Goal: Task Accomplishment & Management: Manage account settings

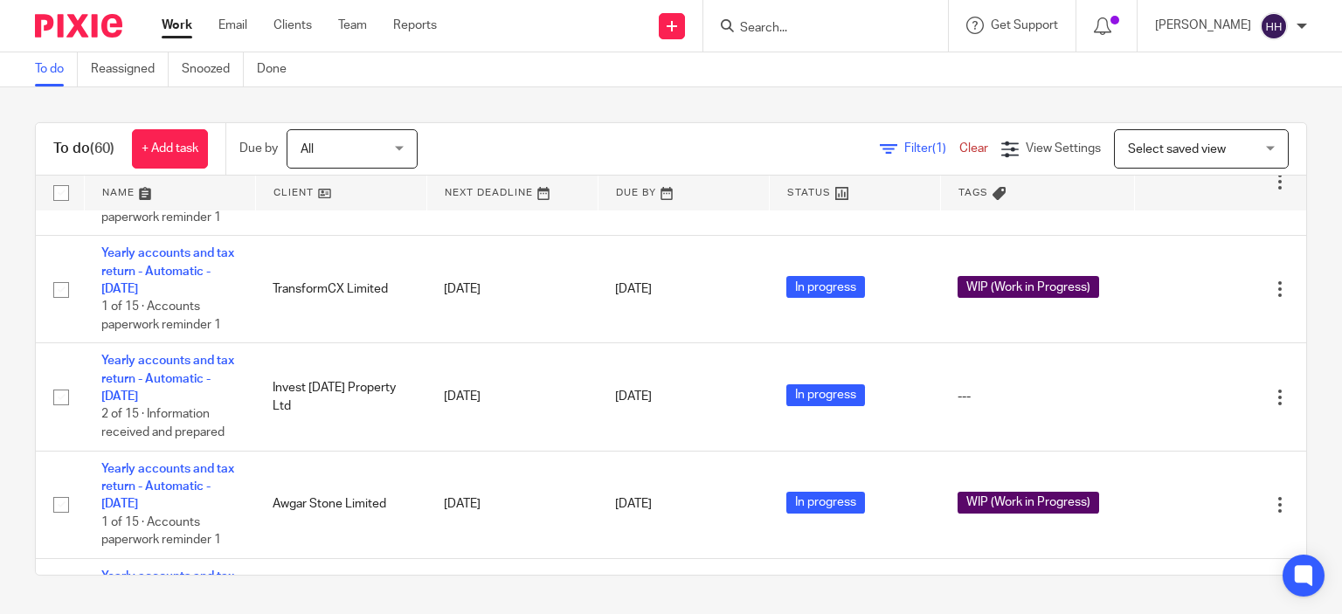
scroll to position [1031, 0]
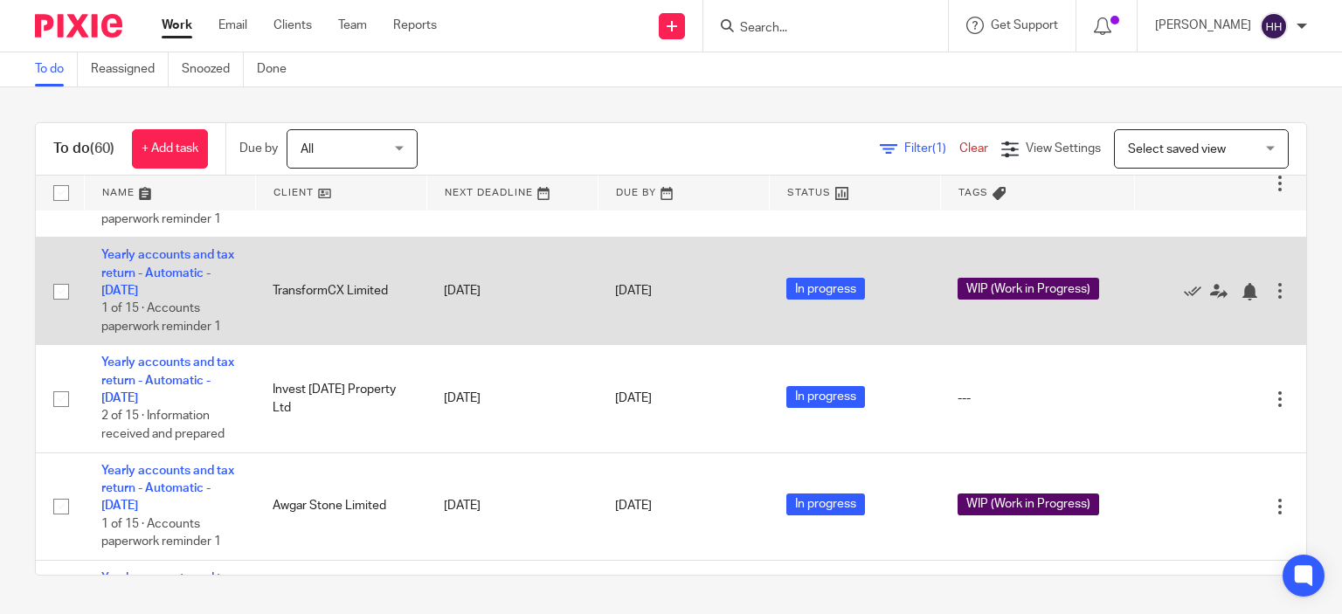
drag, startPoint x: 402, startPoint y: 312, endPoint x: 290, endPoint y: 327, distance: 112.8
click at [290, 327] on td "TransformCX Limited" at bounding box center [340, 291] width 171 height 107
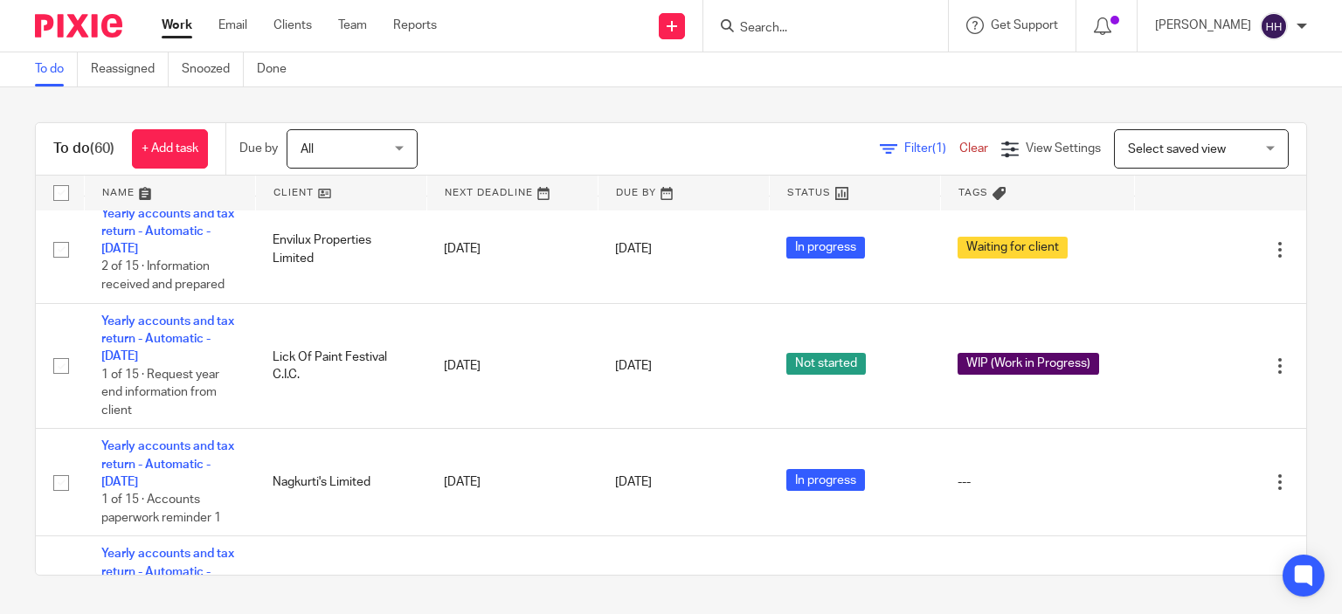
scroll to position [765, 0]
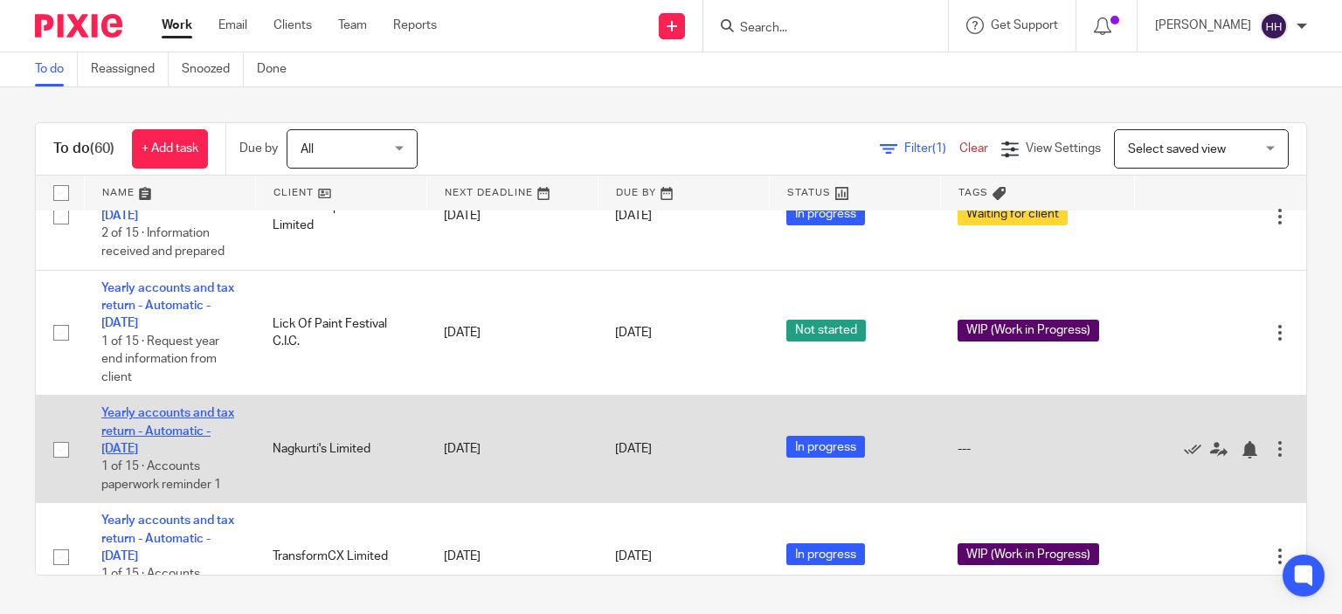
click at [211, 454] on link "Yearly accounts and tax return - Automatic - [DATE]" at bounding box center [167, 431] width 133 height 48
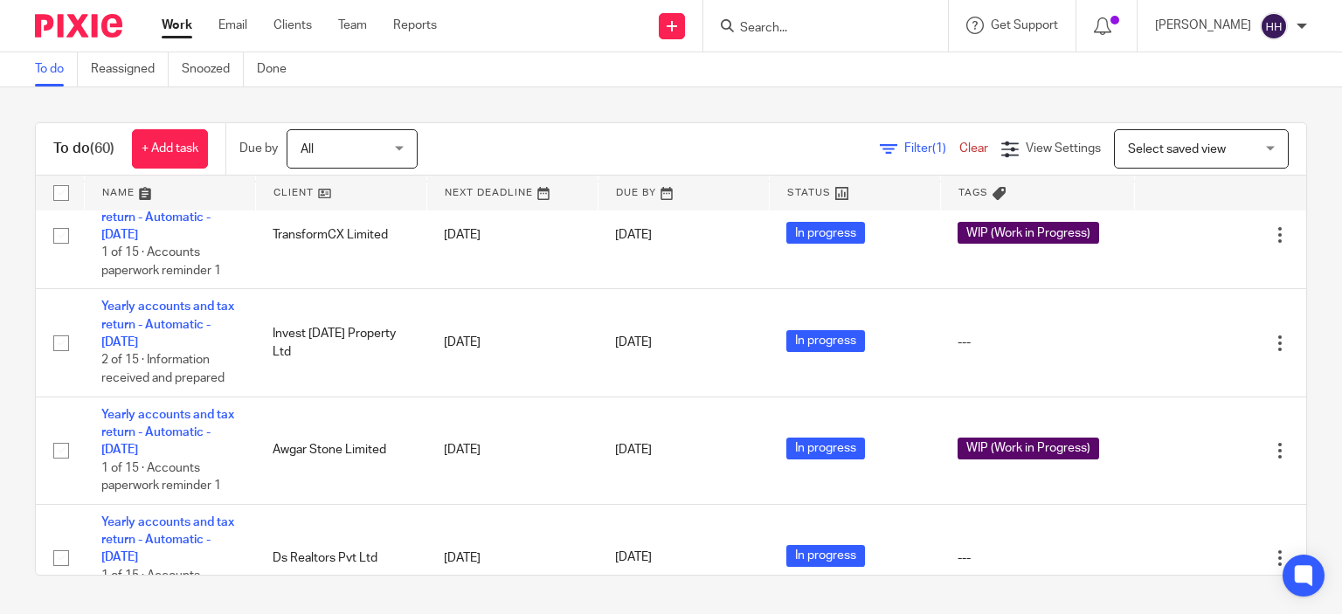
scroll to position [1100, 0]
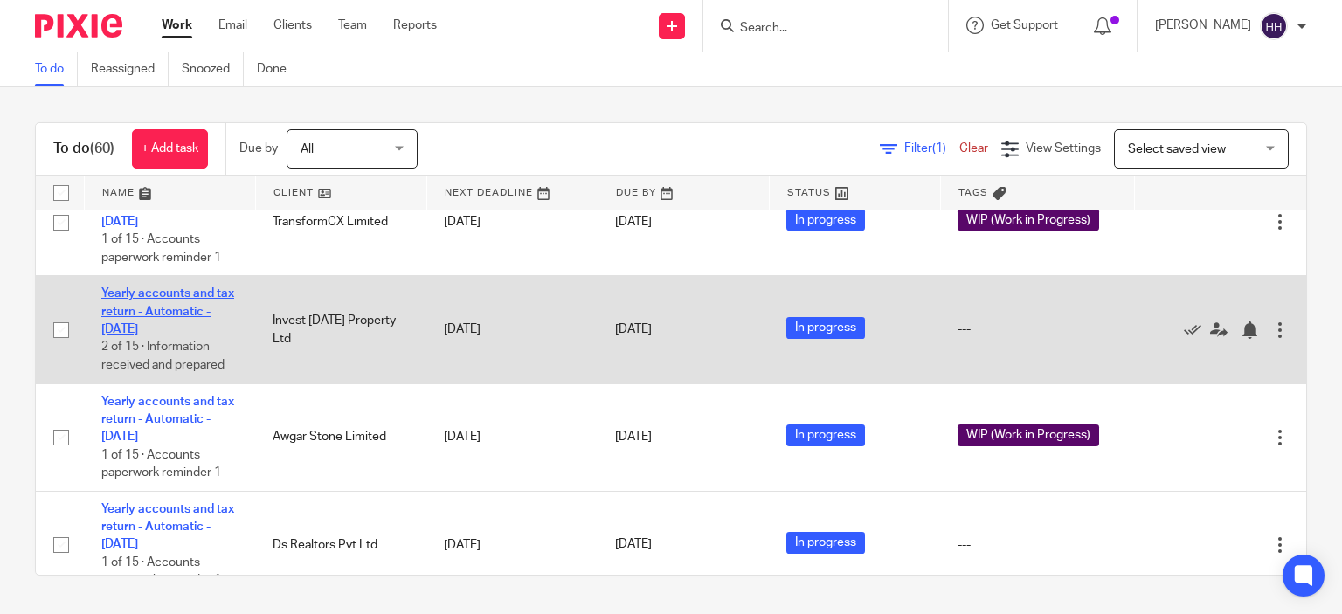
click at [157, 333] on link "Yearly accounts and tax return - Automatic - [DATE]" at bounding box center [167, 311] width 133 height 48
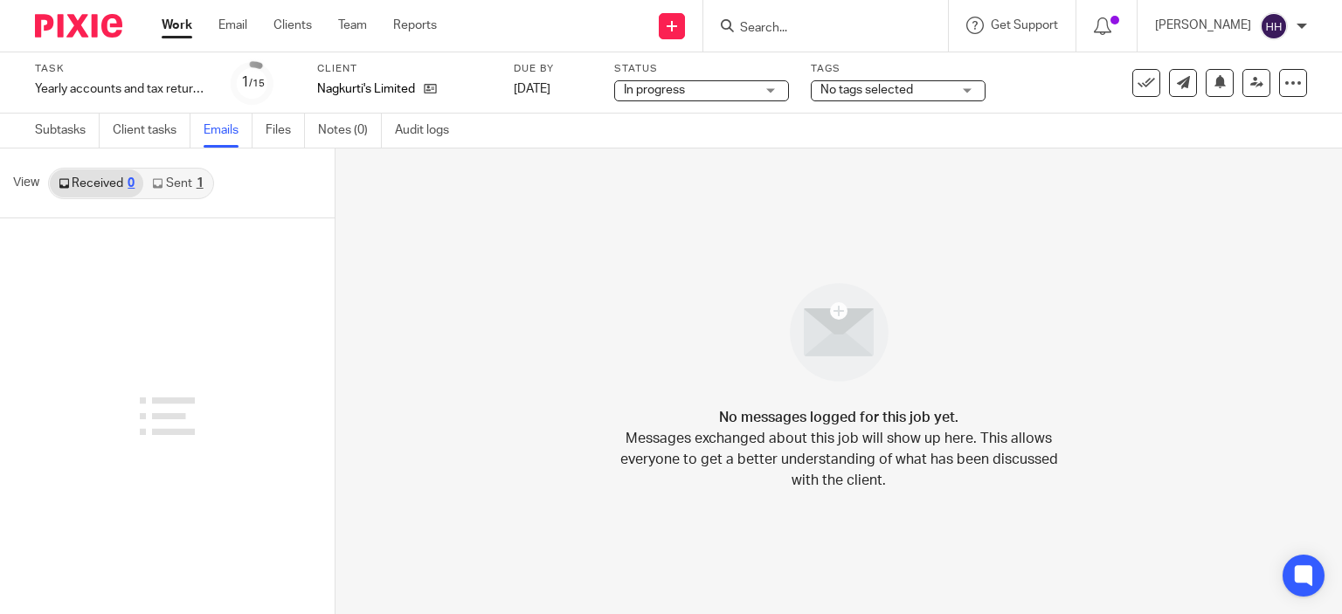
click at [192, 195] on link "Sent 1" at bounding box center [177, 183] width 68 height 28
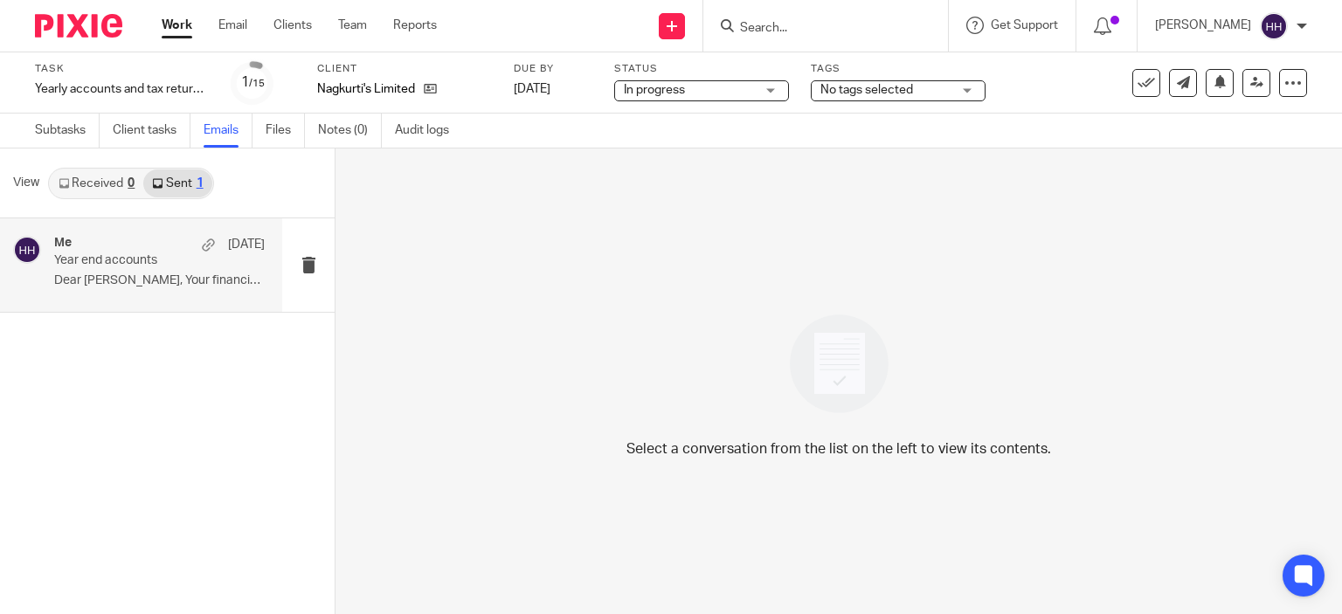
click at [257, 293] on div "Me 1 Jan Year end accounts Dear Nagendra, Your financial year has just..." at bounding box center [159, 265] width 210 height 59
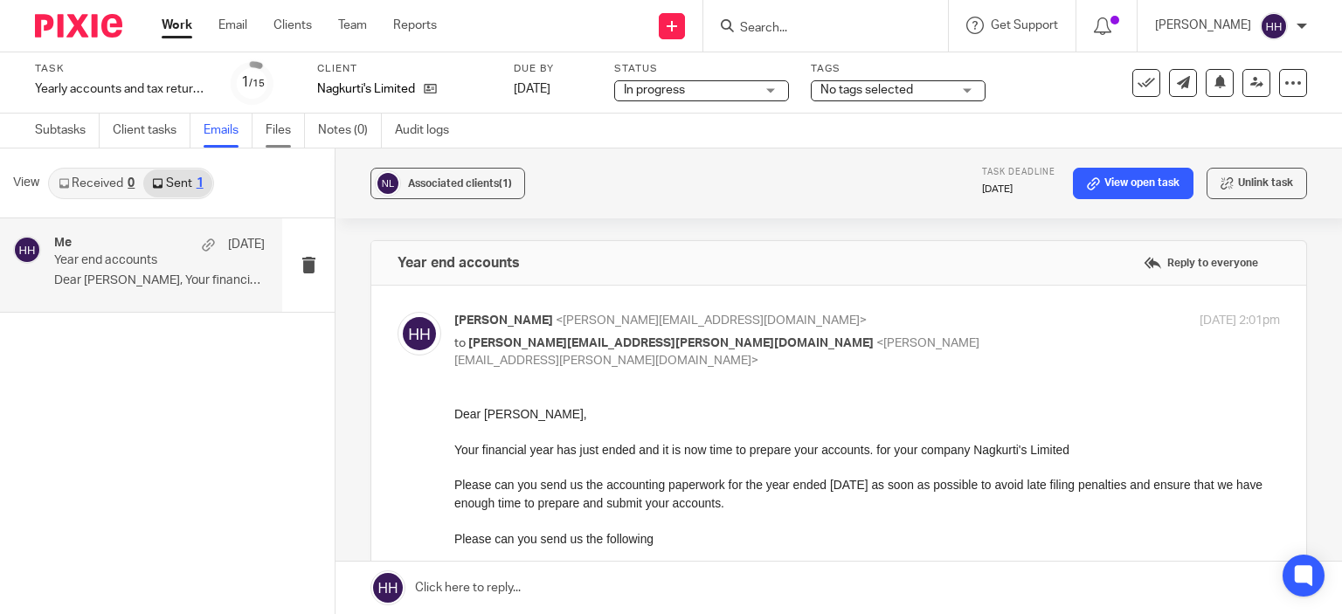
click at [286, 139] on link "Files" at bounding box center [285, 131] width 39 height 34
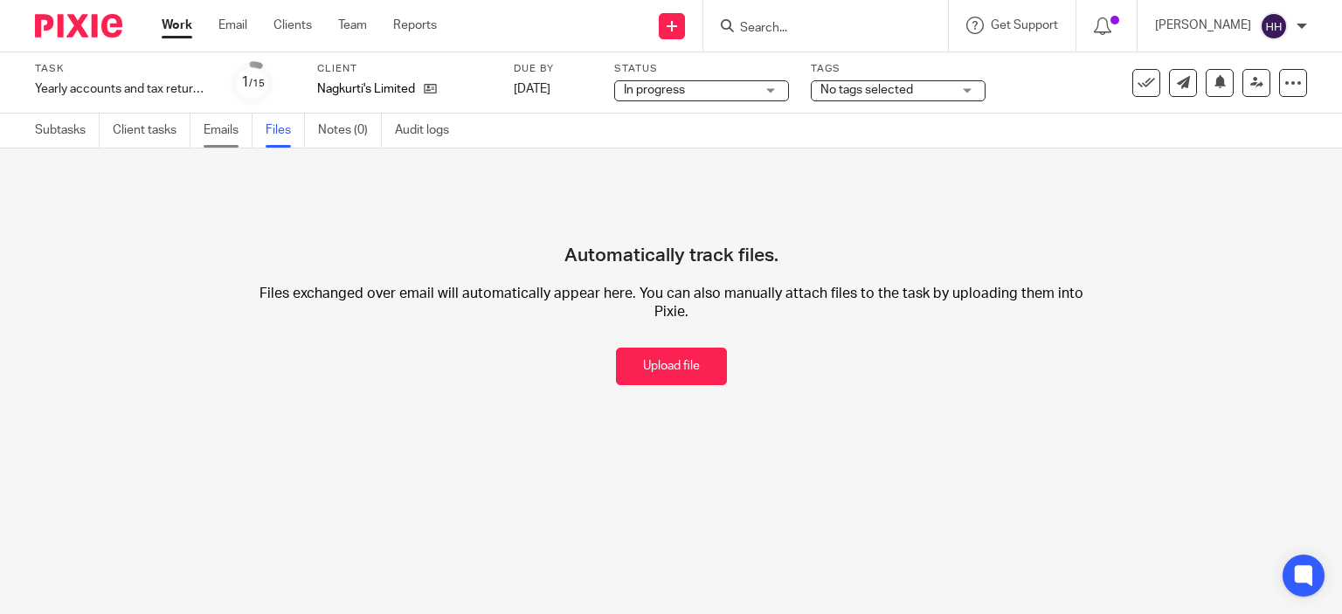
click at [216, 121] on link "Emails" at bounding box center [228, 131] width 49 height 34
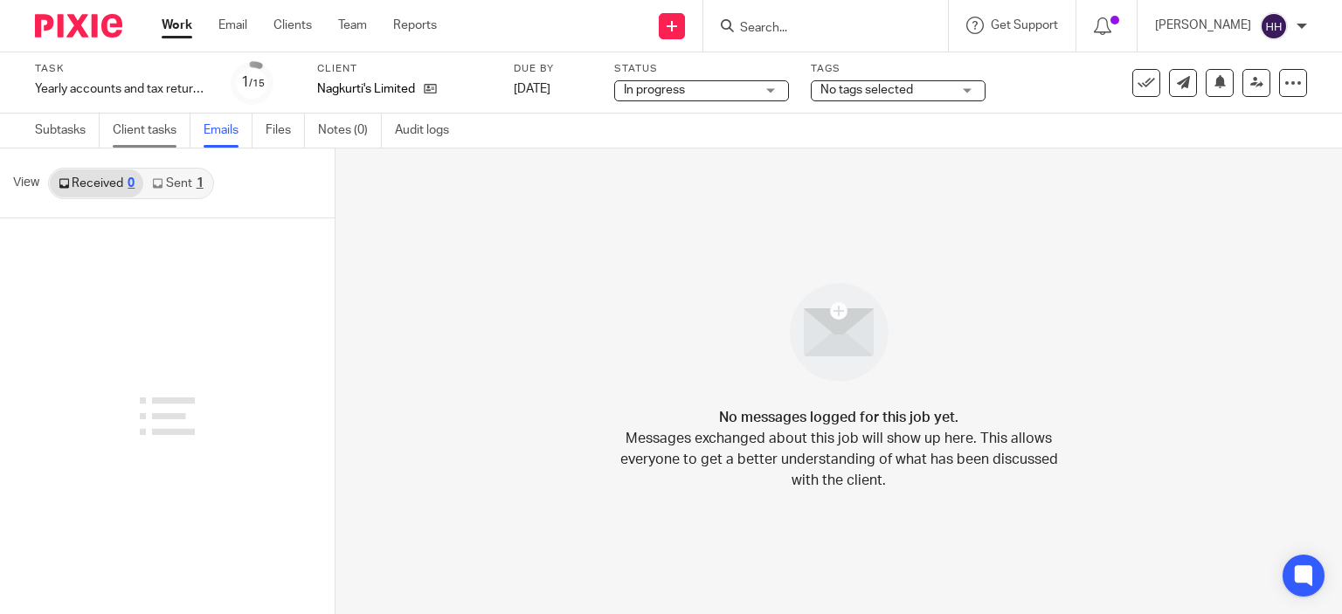
click at [161, 128] on link "Client tasks" at bounding box center [152, 131] width 78 height 34
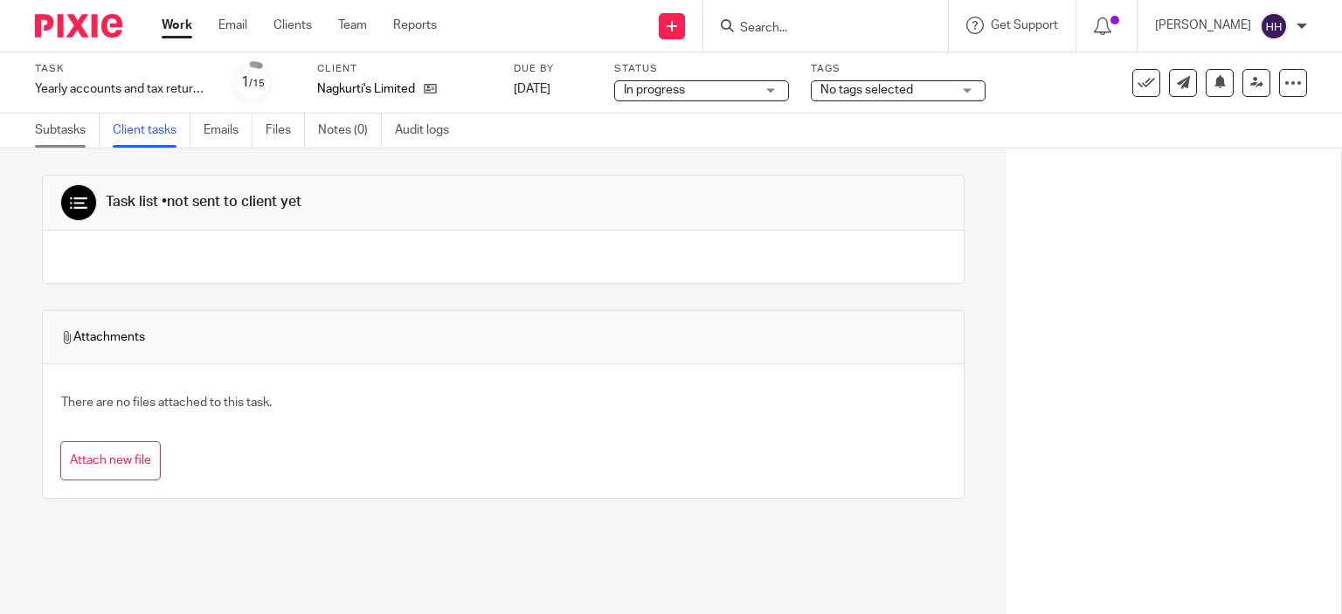
click at [80, 116] on link "Subtasks" at bounding box center [67, 131] width 65 height 34
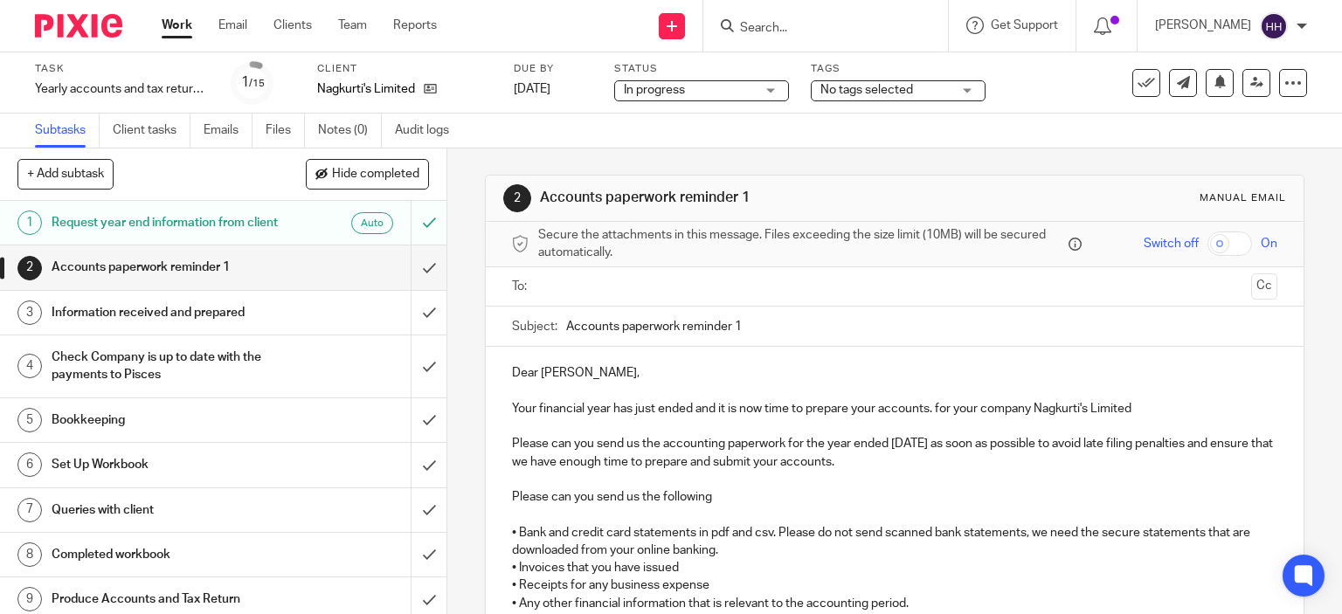
click at [356, 280] on div "Accounts paperwork reminder 1" at bounding box center [223, 267] width 342 height 26
click at [623, 293] on input "text" at bounding box center [894, 287] width 700 height 20
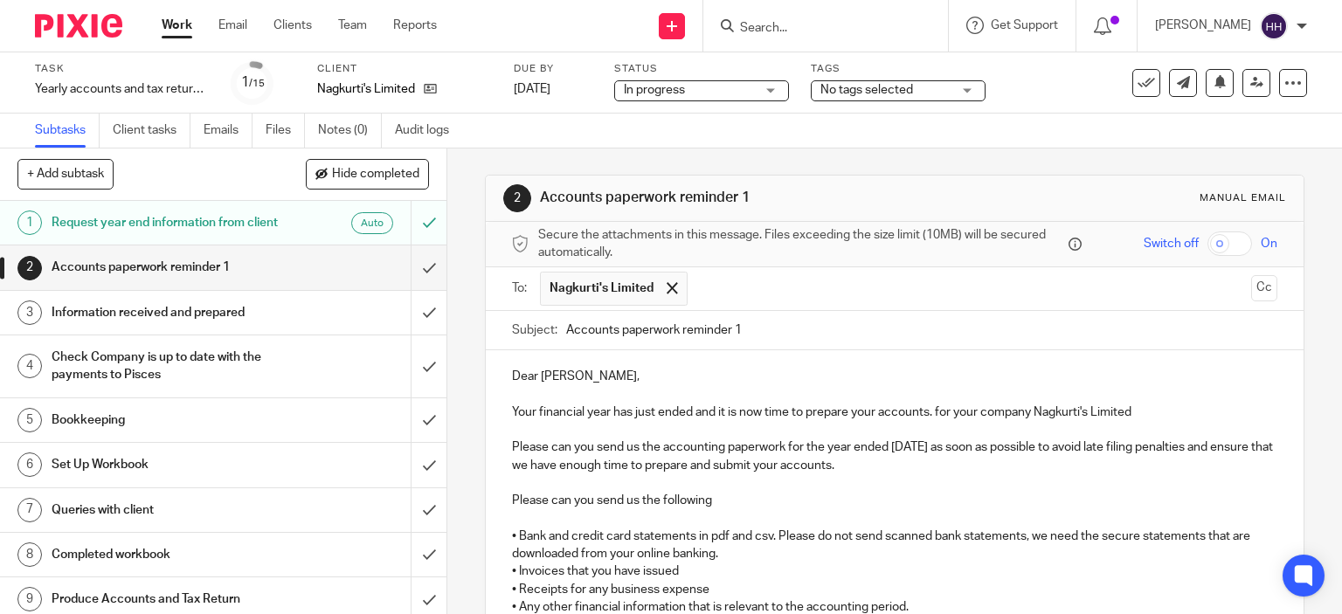
scroll to position [310, 0]
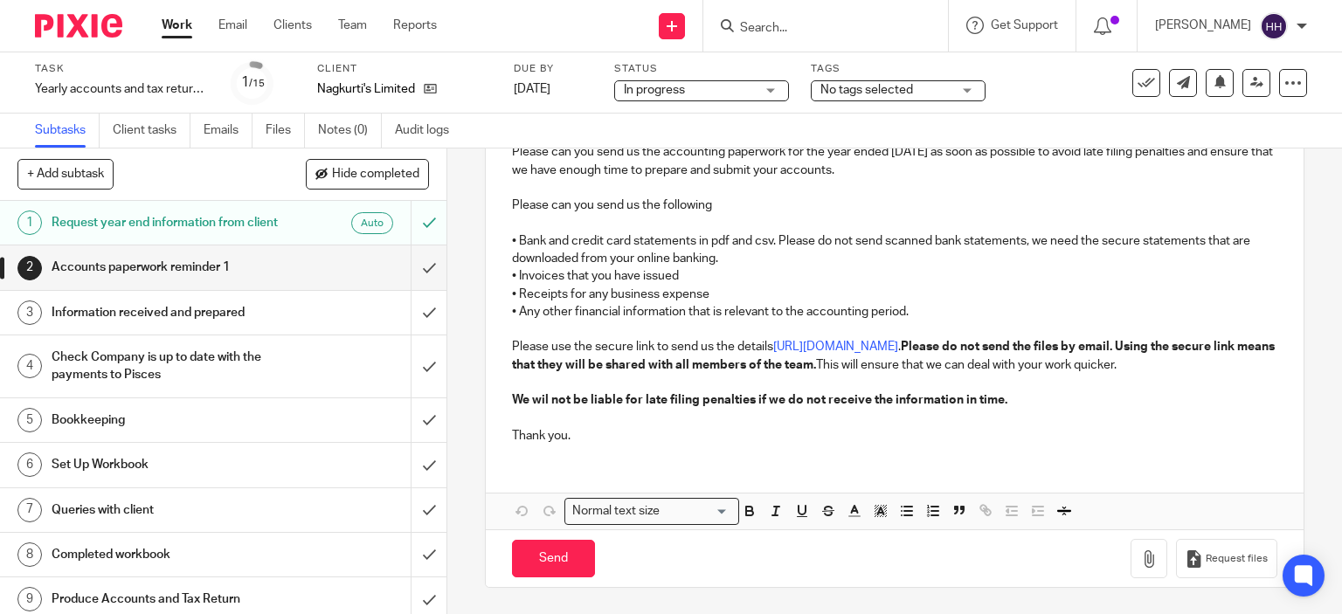
click at [538, 403] on strong "We wil not be liable for late filing penalties if we do not receive the informa…" at bounding box center [759, 400] width 495 height 12
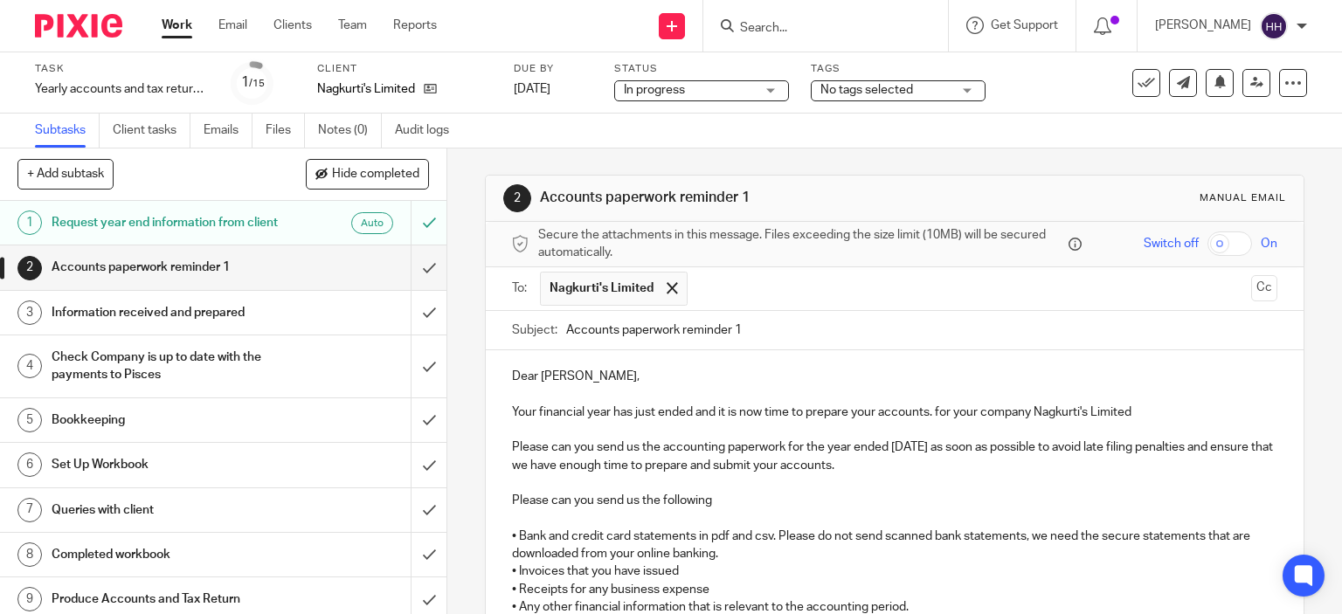
scroll to position [0, 0]
click at [765, 325] on input "Accounts paperwork reminder 1" at bounding box center [922, 330] width 712 height 39
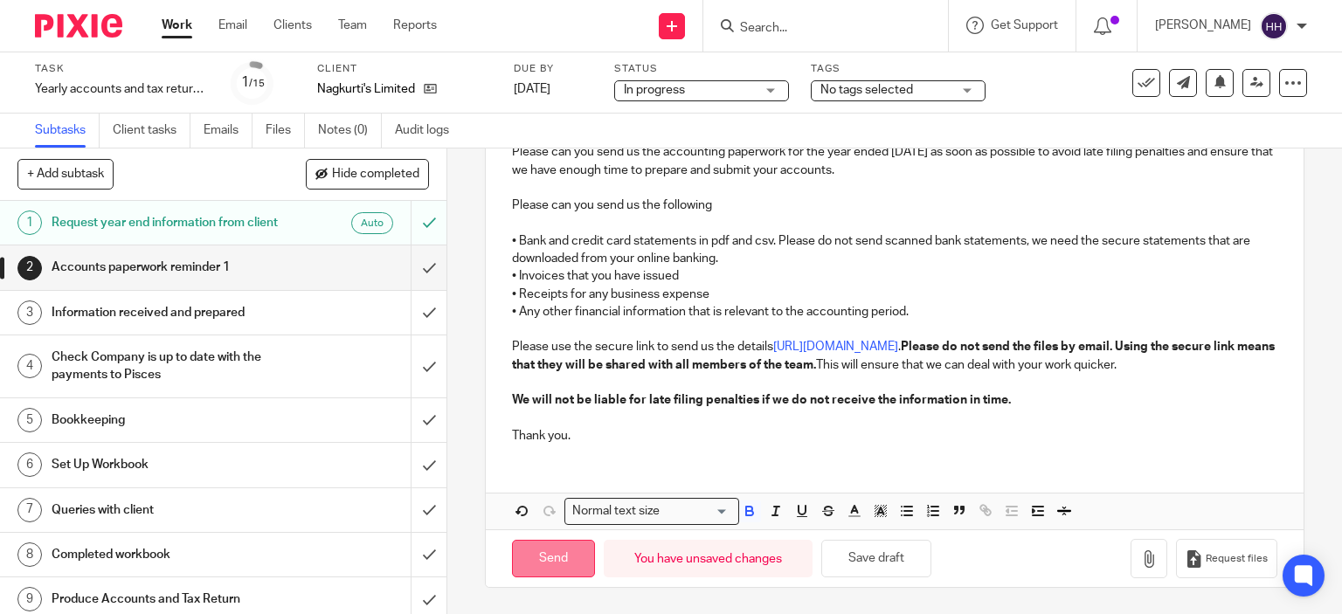
type input "Accounts paperwork reminder 2"
click at [536, 558] on input "Send" at bounding box center [553, 559] width 83 height 38
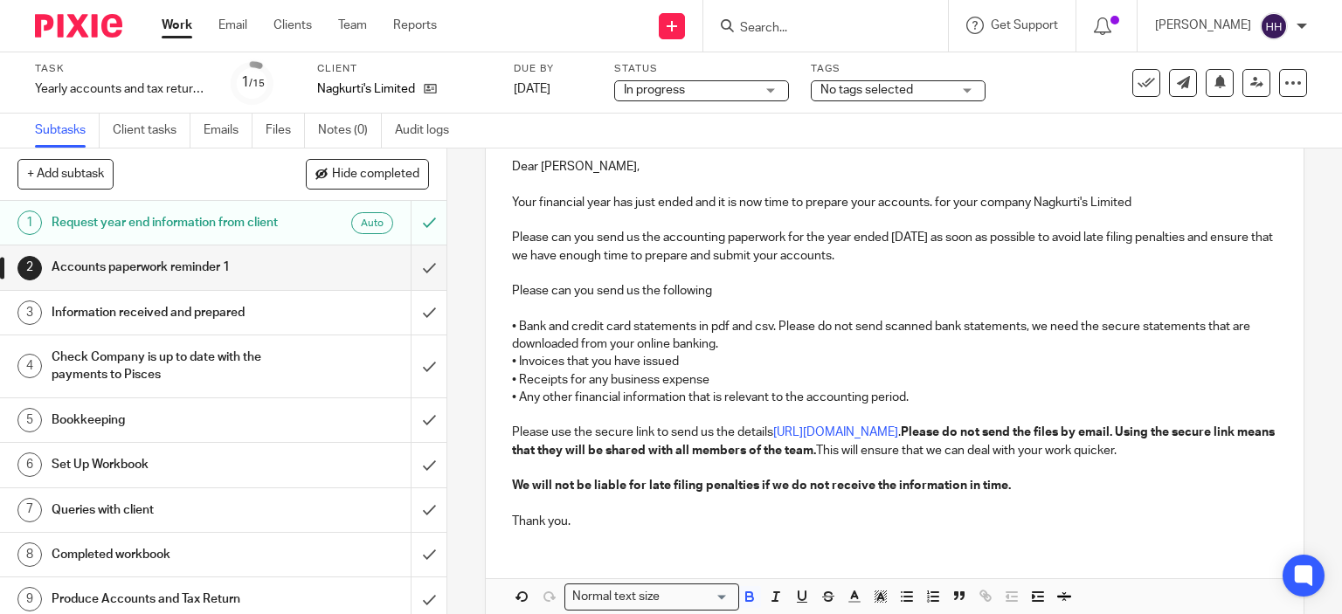
type input "Sent"
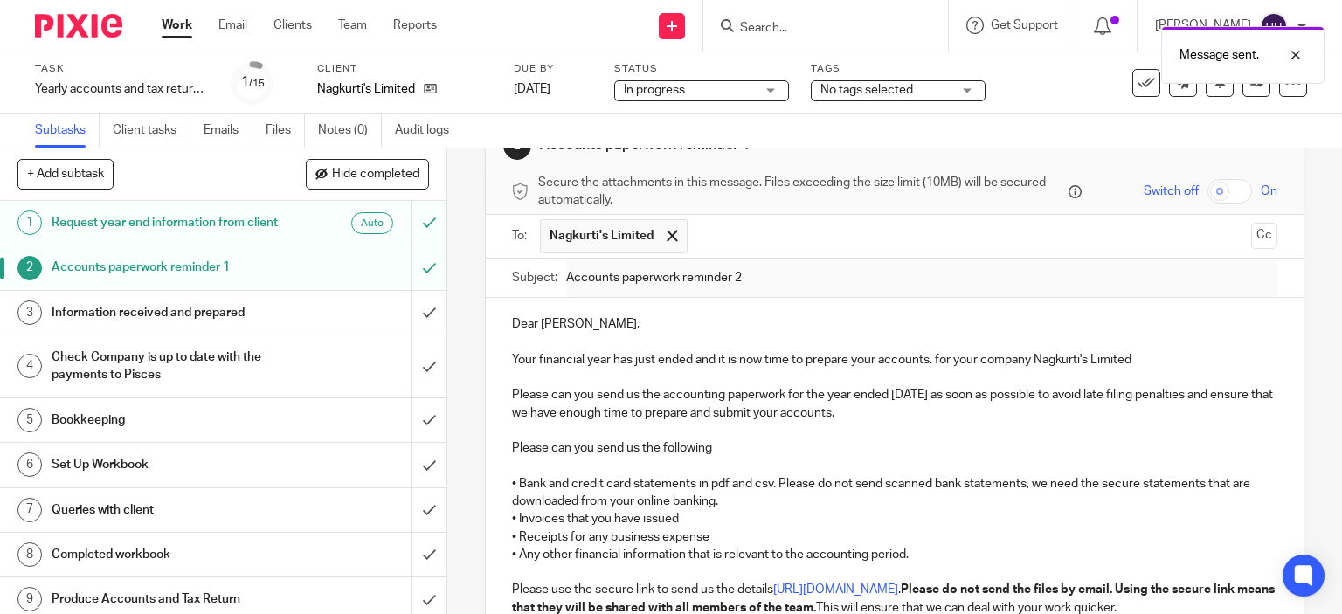
scroll to position [0, 0]
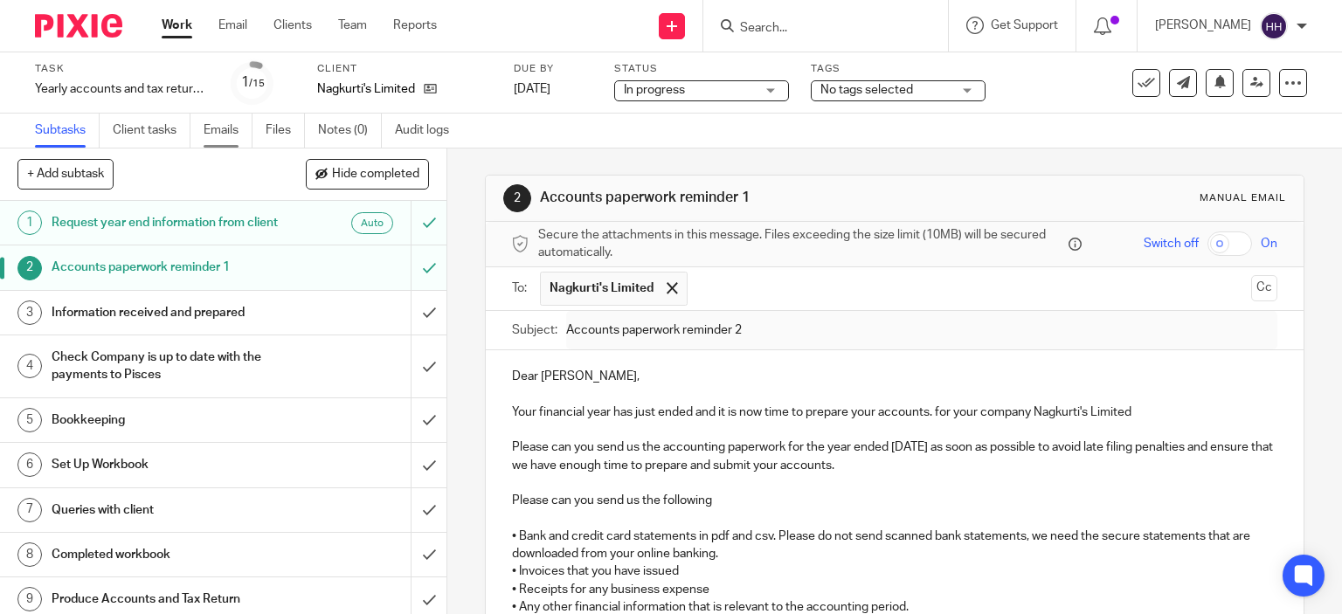
click at [229, 141] on link "Emails" at bounding box center [228, 131] width 49 height 34
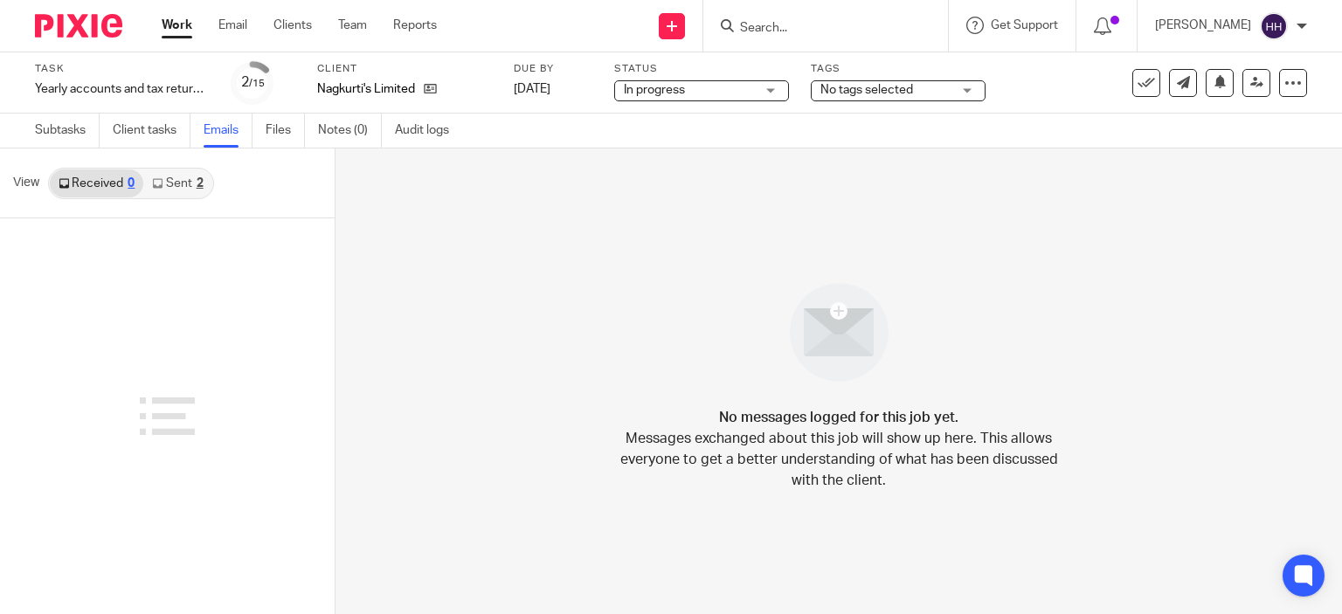
click at [185, 174] on link "Sent 2" at bounding box center [177, 183] width 68 height 28
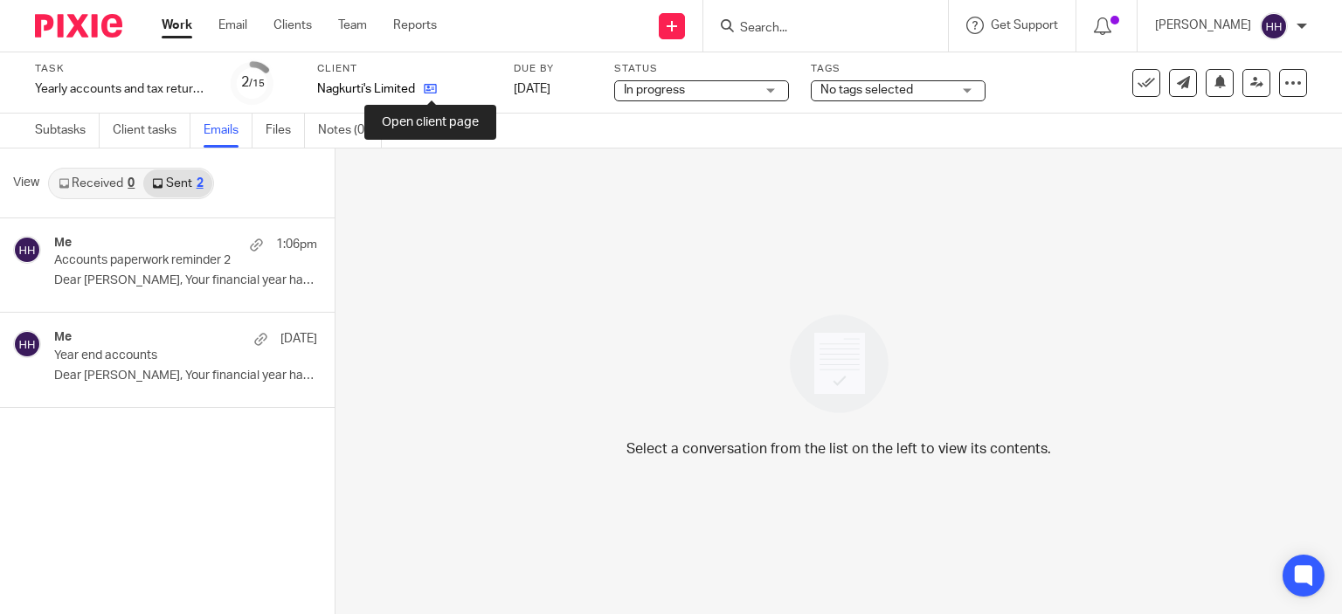
click at [426, 93] on icon at bounding box center [430, 88] width 13 height 13
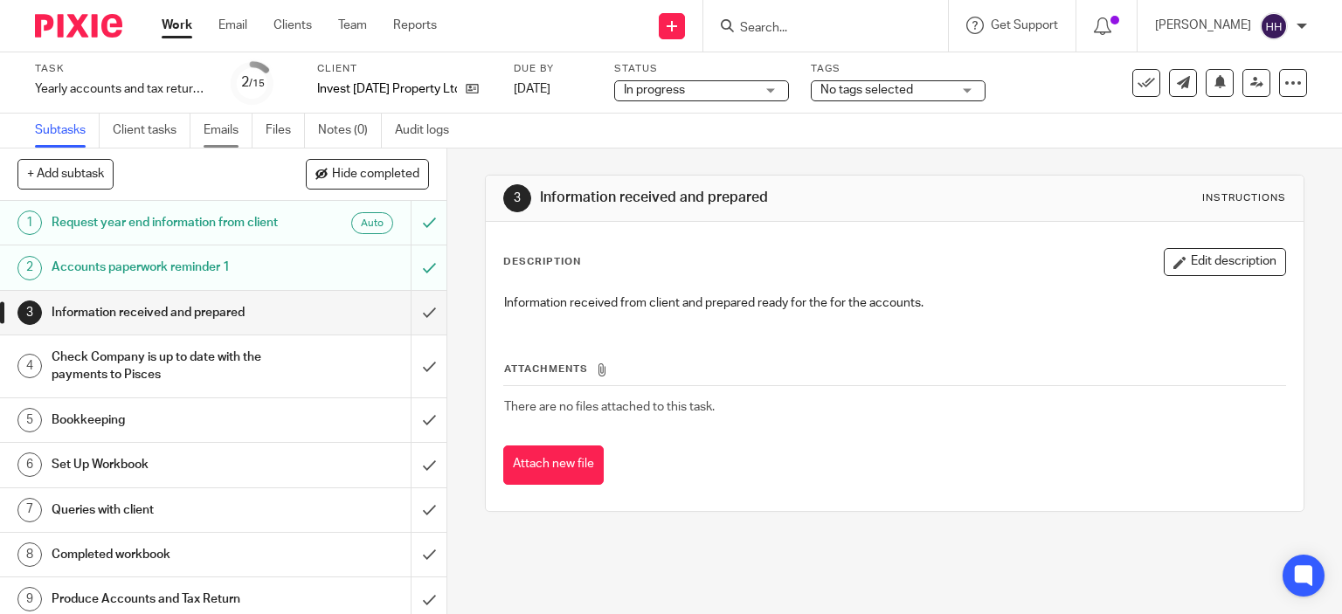
click at [217, 136] on link "Emails" at bounding box center [228, 131] width 49 height 34
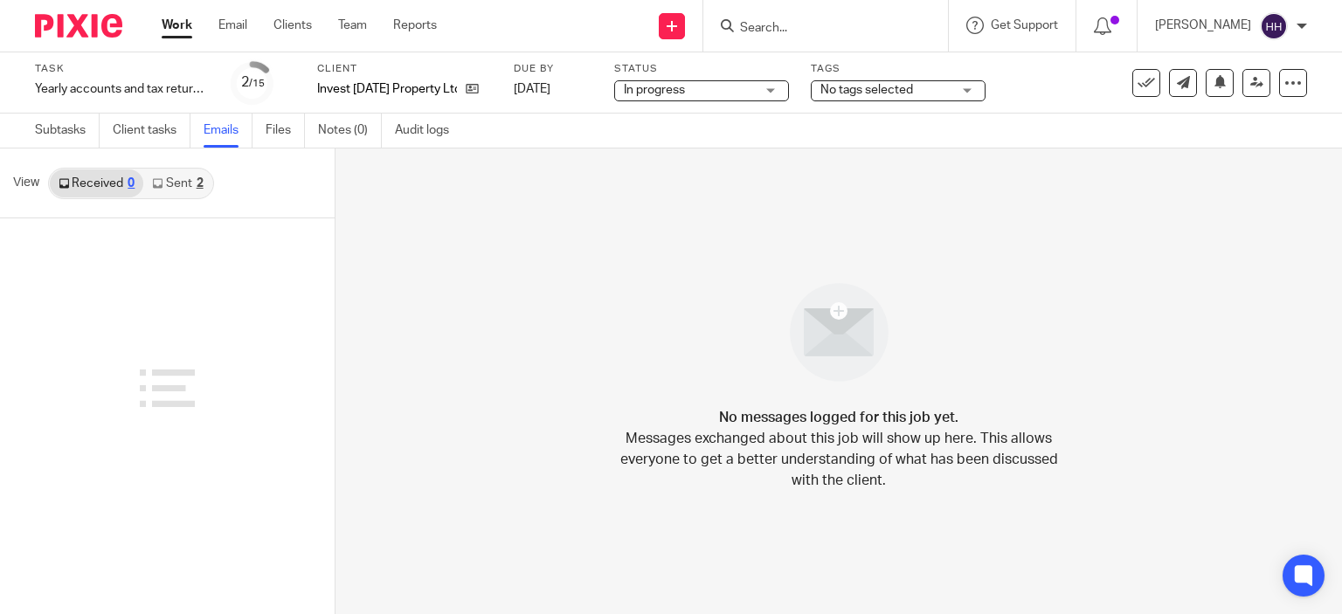
click at [180, 188] on link "Sent 2" at bounding box center [177, 183] width 68 height 28
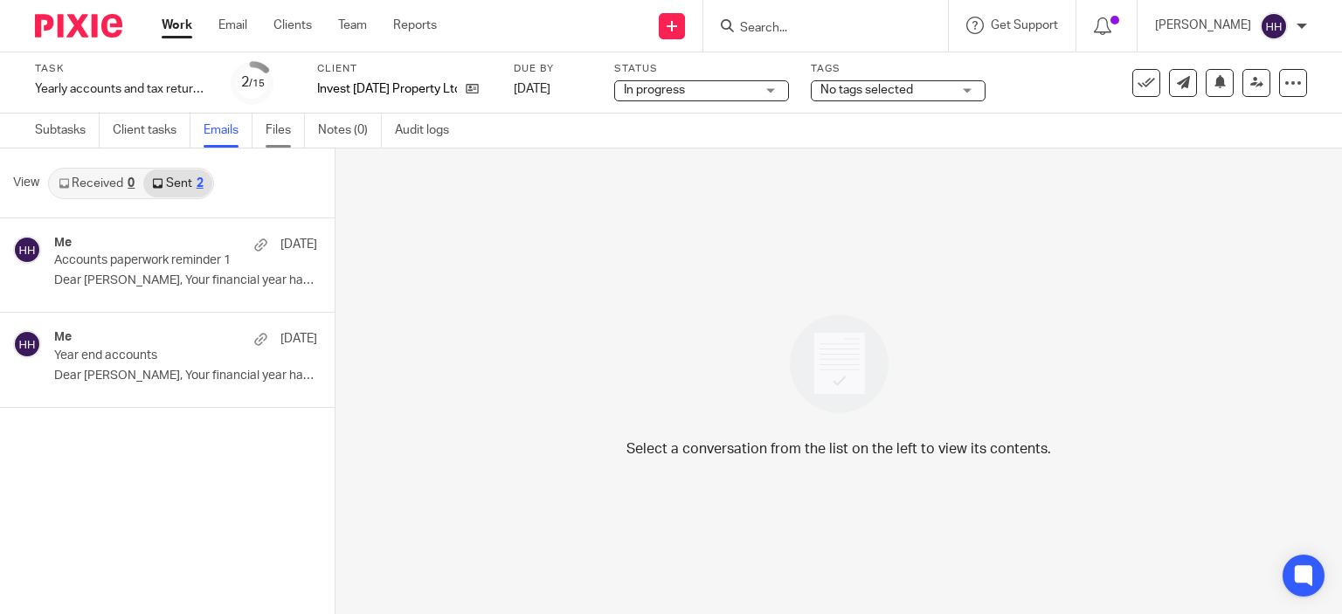
click at [299, 121] on link "Files" at bounding box center [285, 131] width 39 height 34
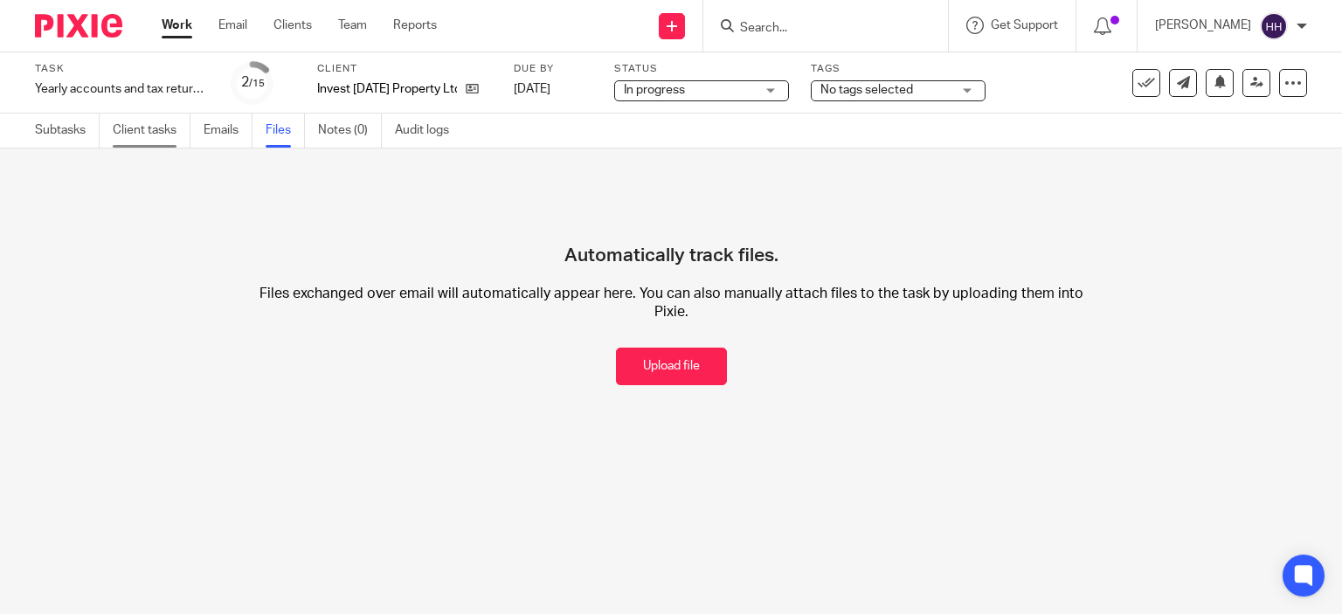
click at [141, 120] on link "Client tasks" at bounding box center [152, 131] width 78 height 34
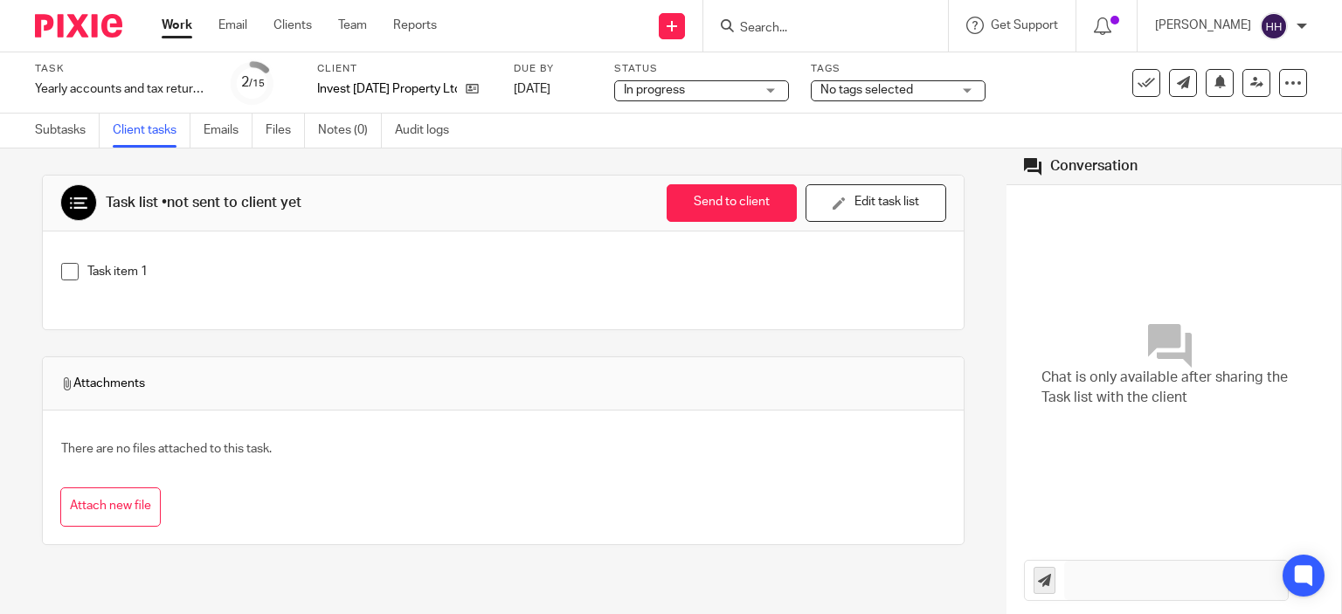
click at [91, 31] on img at bounding box center [78, 26] width 87 height 24
